Goal: Task Accomplishment & Management: Use online tool/utility

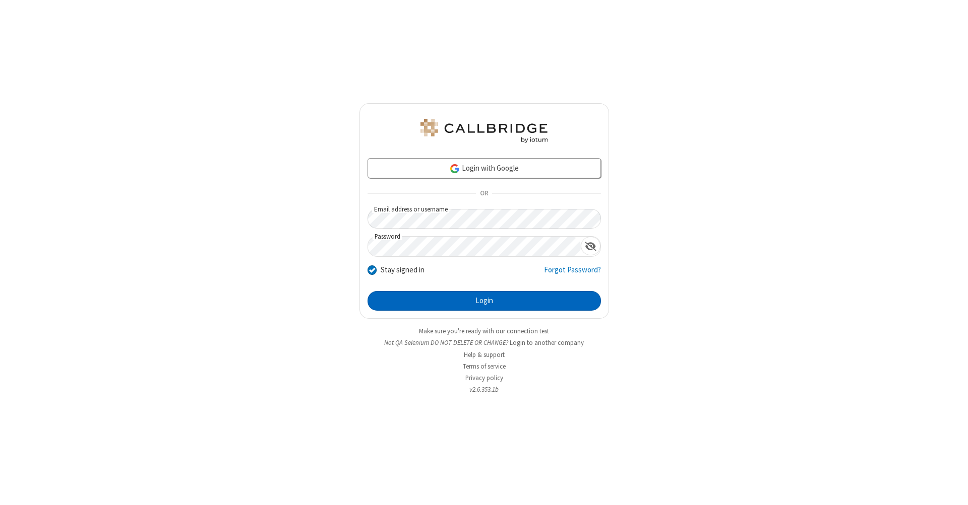
click at [484, 301] on button "Login" at bounding box center [483, 301] width 233 height 20
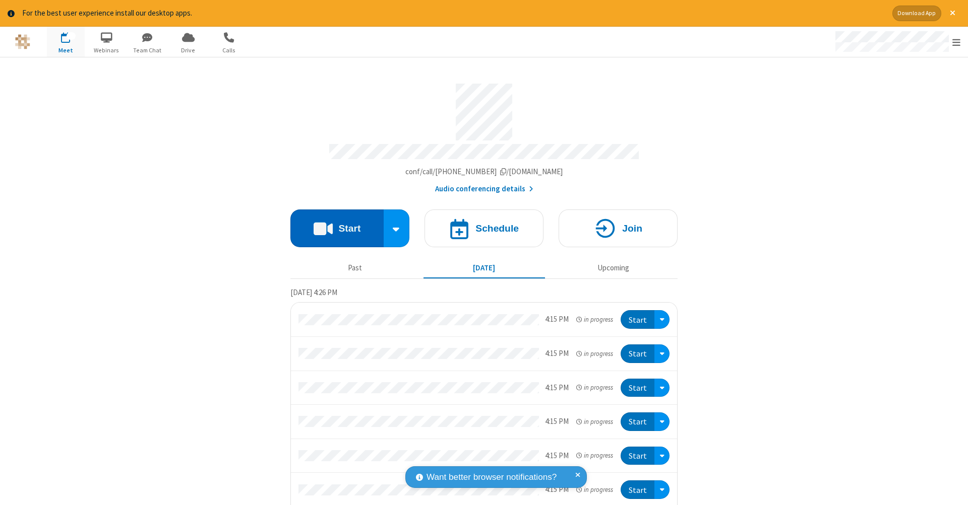
click at [333, 223] on button "Start" at bounding box center [336, 229] width 93 height 38
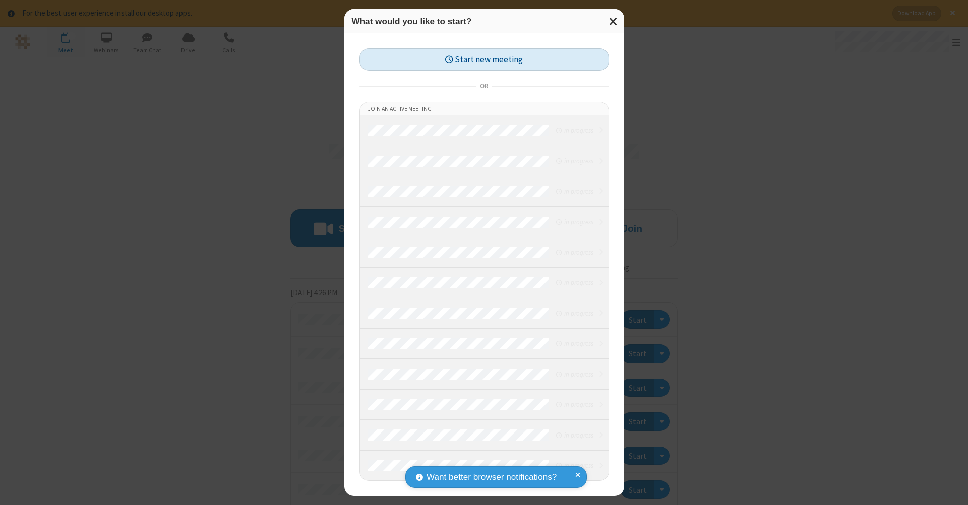
click at [484, 59] on button "Start new meeting" at bounding box center [483, 59] width 249 height 23
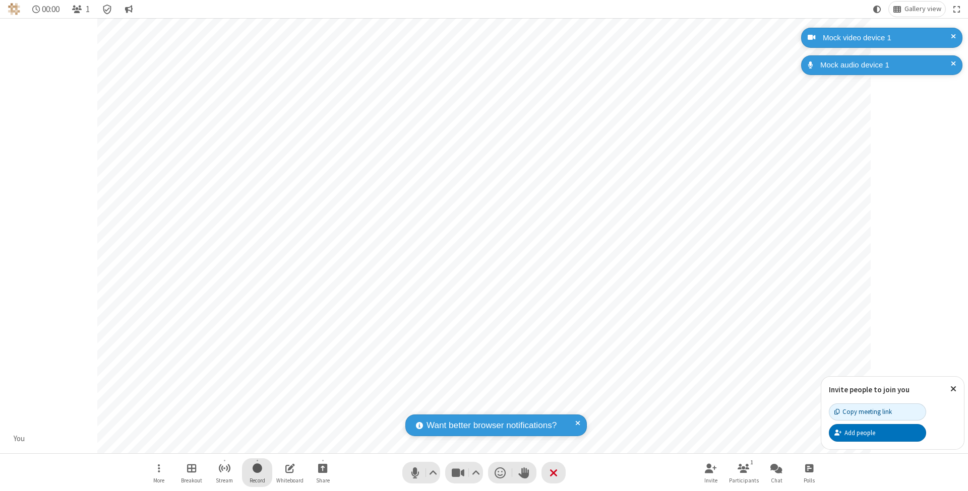
click at [257, 473] on span "Start recording" at bounding box center [257, 468] width 10 height 13
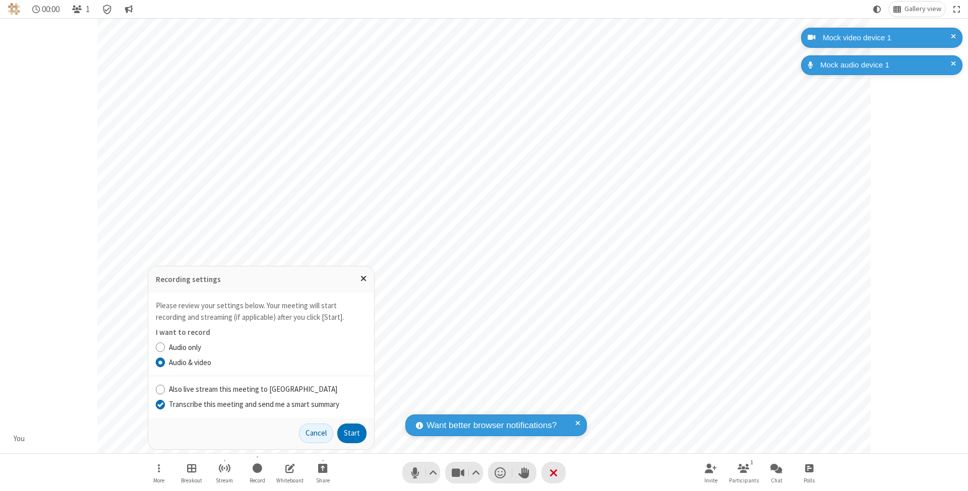
click at [160, 405] on input "Transcribe this meeting and send me a smart summary" at bounding box center [161, 404] width 10 height 11
click at [267, 363] on label "Audio & video" at bounding box center [268, 363] width 198 height 12
click at [165, 363] on input "Audio & video" at bounding box center [161, 362] width 10 height 11
click at [352, 433] on button "Start" at bounding box center [351, 434] width 29 height 20
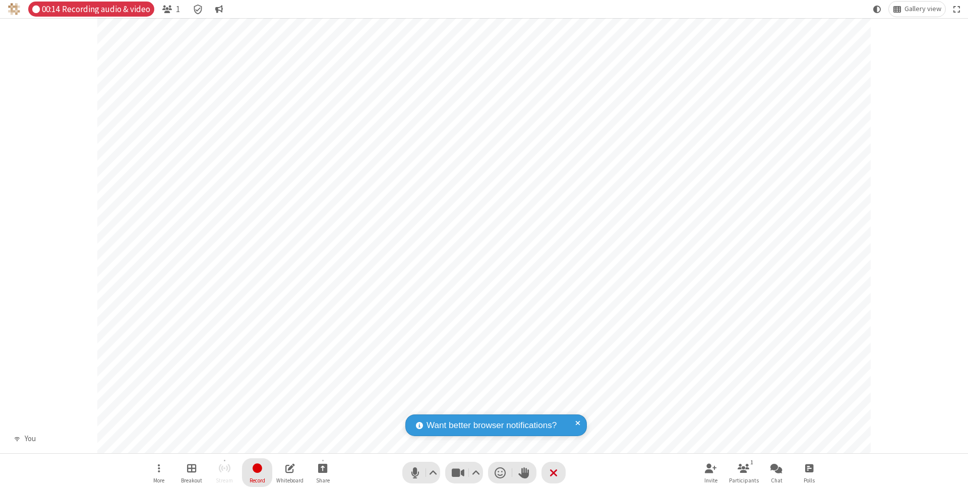
click at [257, 473] on span "Stop recording" at bounding box center [257, 468] width 12 height 13
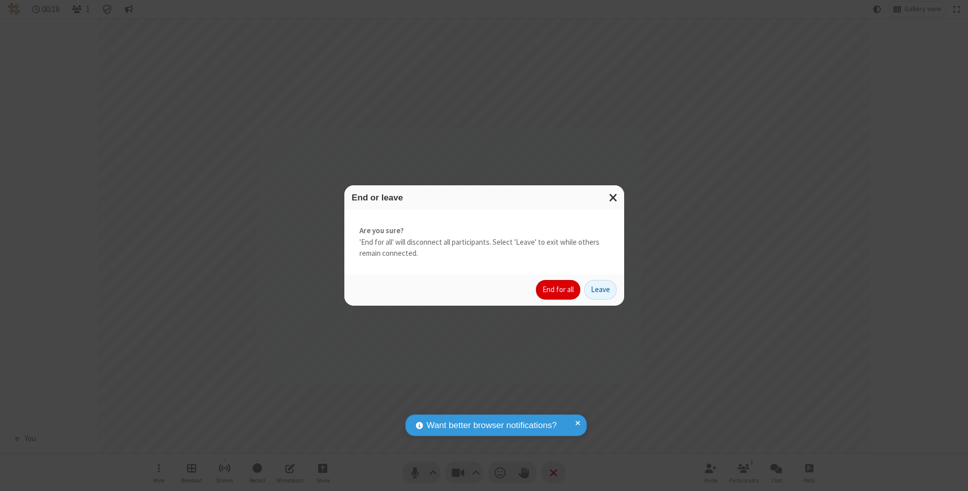
click at [558, 289] on button "End for all" at bounding box center [558, 290] width 44 height 20
